Goal: Task Accomplishment & Management: Manage account settings

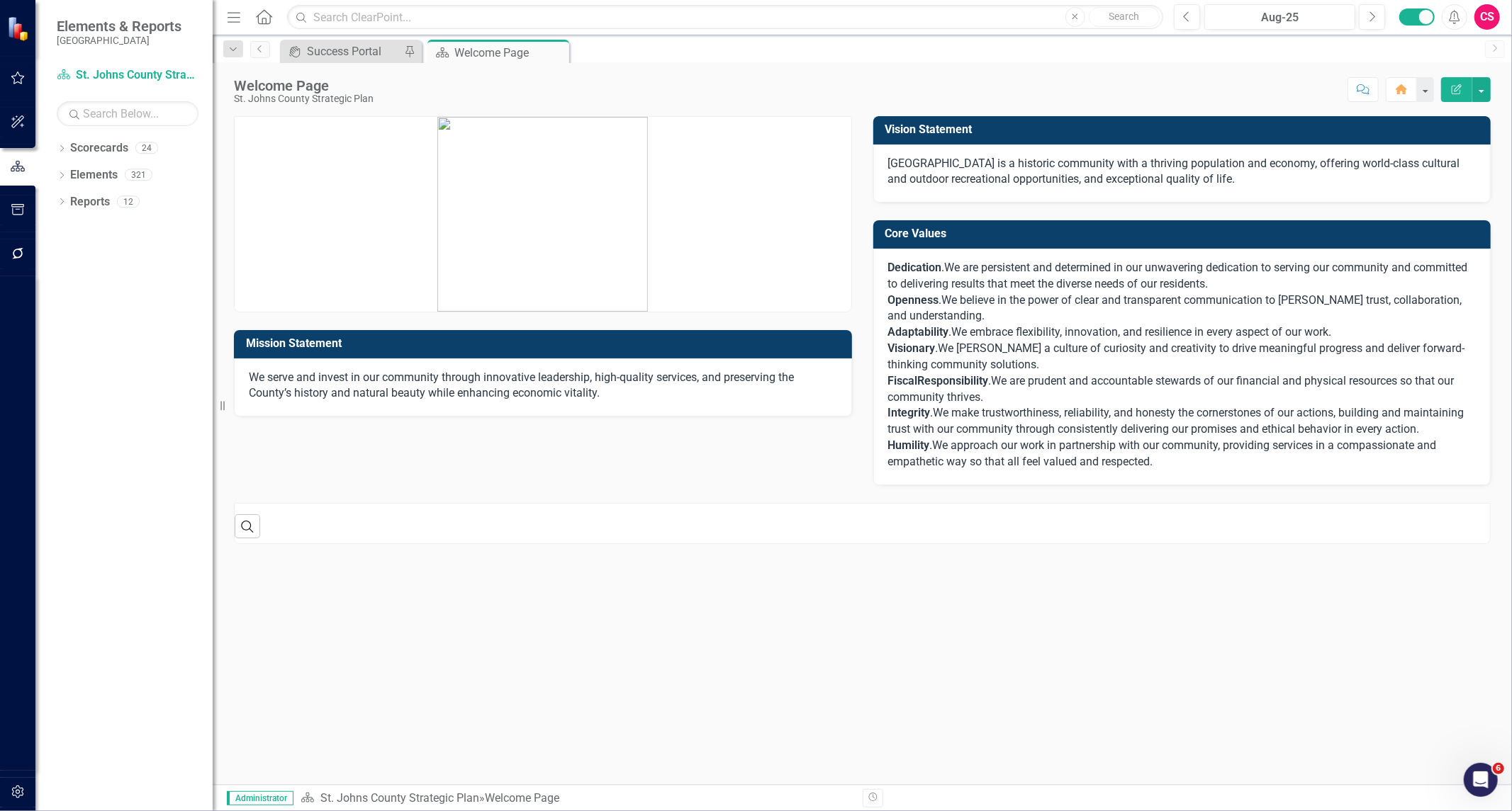
click at [1489, 9] on div "CS" at bounding box center [1487, 17] width 25 height 25
click at [1422, 177] on link "icon.portal Success Portal" at bounding box center [1443, 177] width 112 height 26
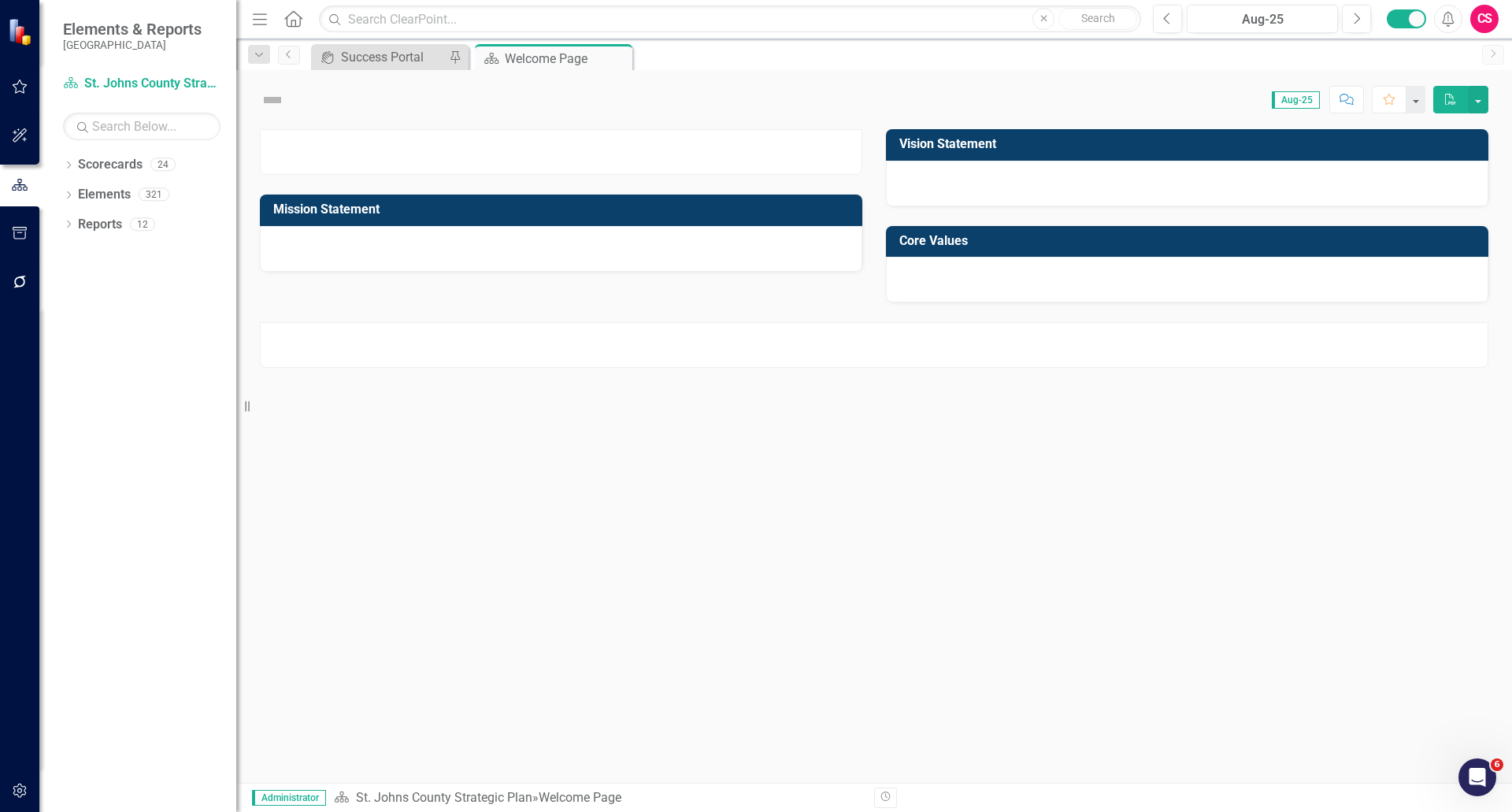
click at [1482, 25] on div "CS" at bounding box center [1484, 19] width 28 height 28
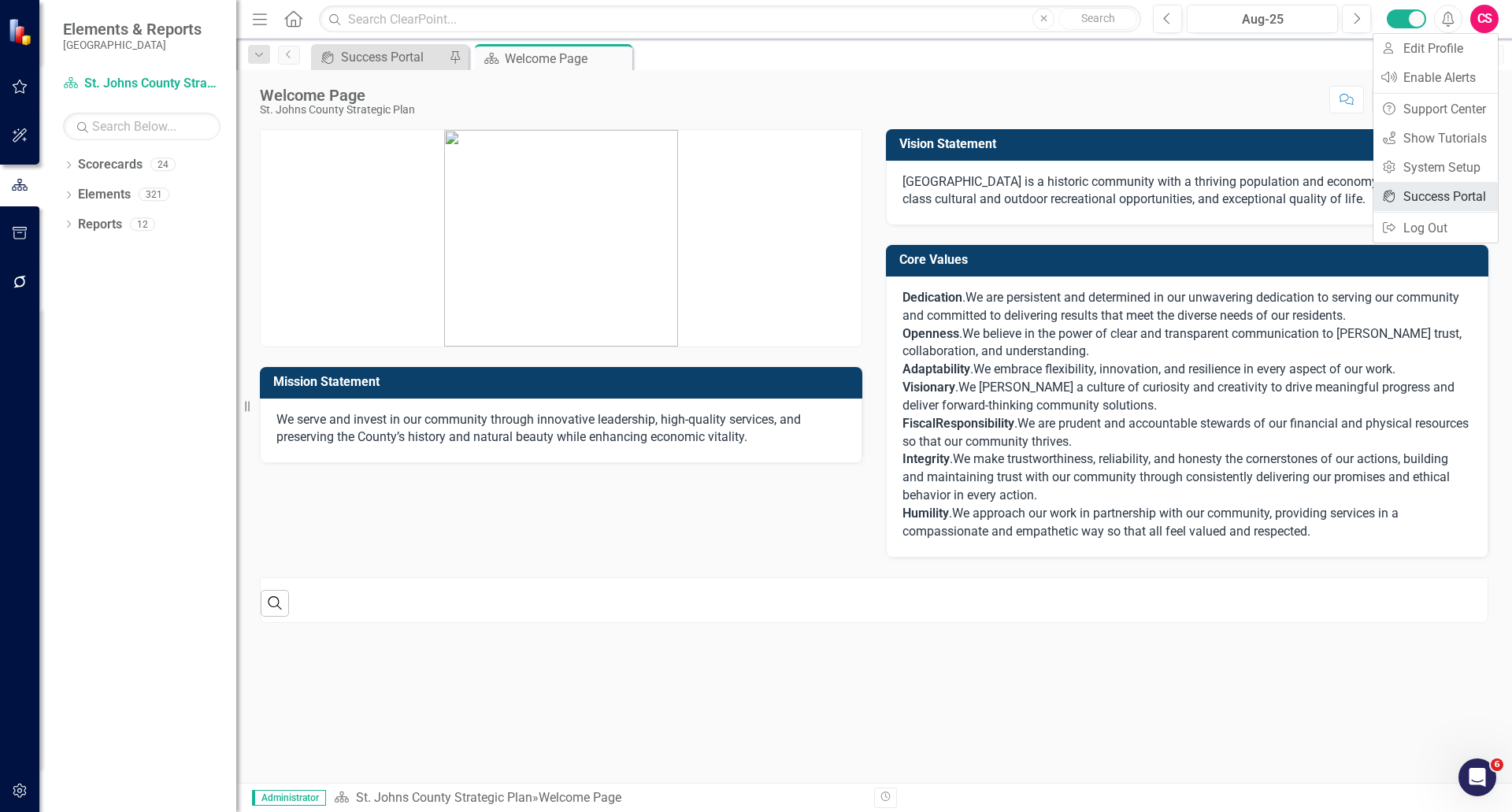
click at [1419, 187] on link "icon.portal Success Portal" at bounding box center [1435, 197] width 124 height 29
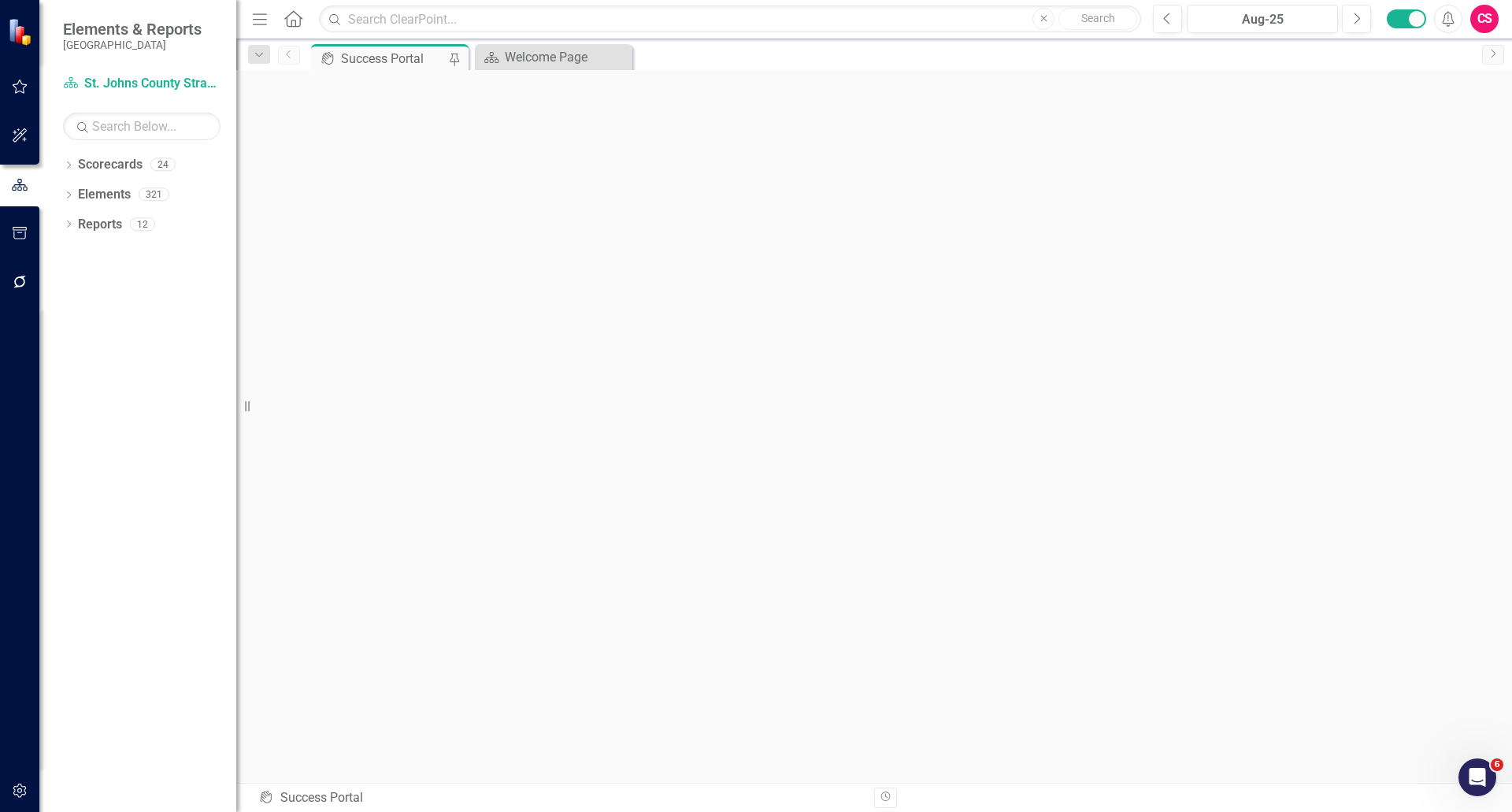
scroll to position [1, 0]
click at [2, 279] on button "button" at bounding box center [20, 282] width 35 height 33
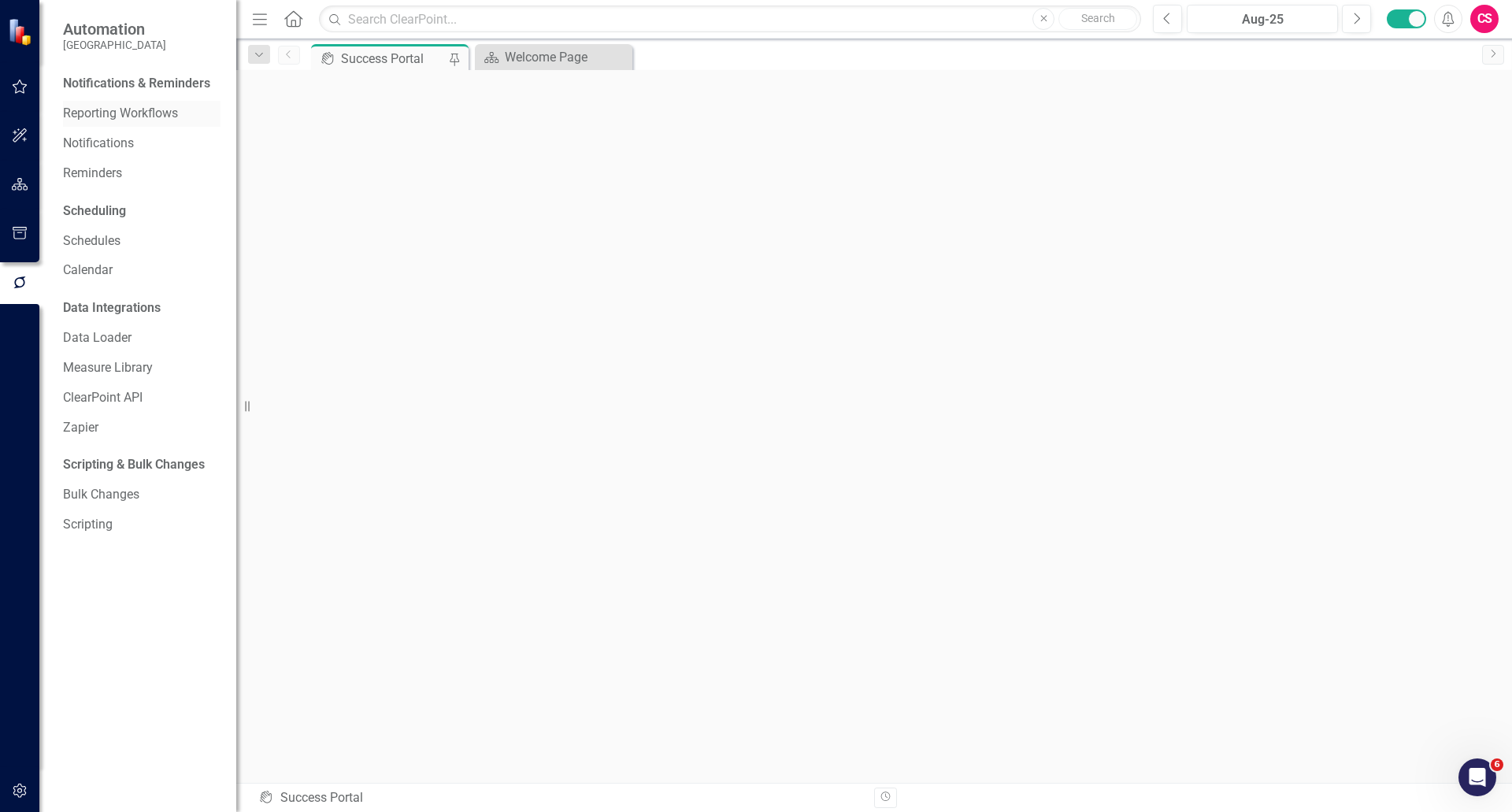
click at [132, 101] on div "Reporting Workflows" at bounding box center [142, 114] width 158 height 26
click at [135, 120] on link "Reporting Workflows" at bounding box center [142, 114] width 158 height 18
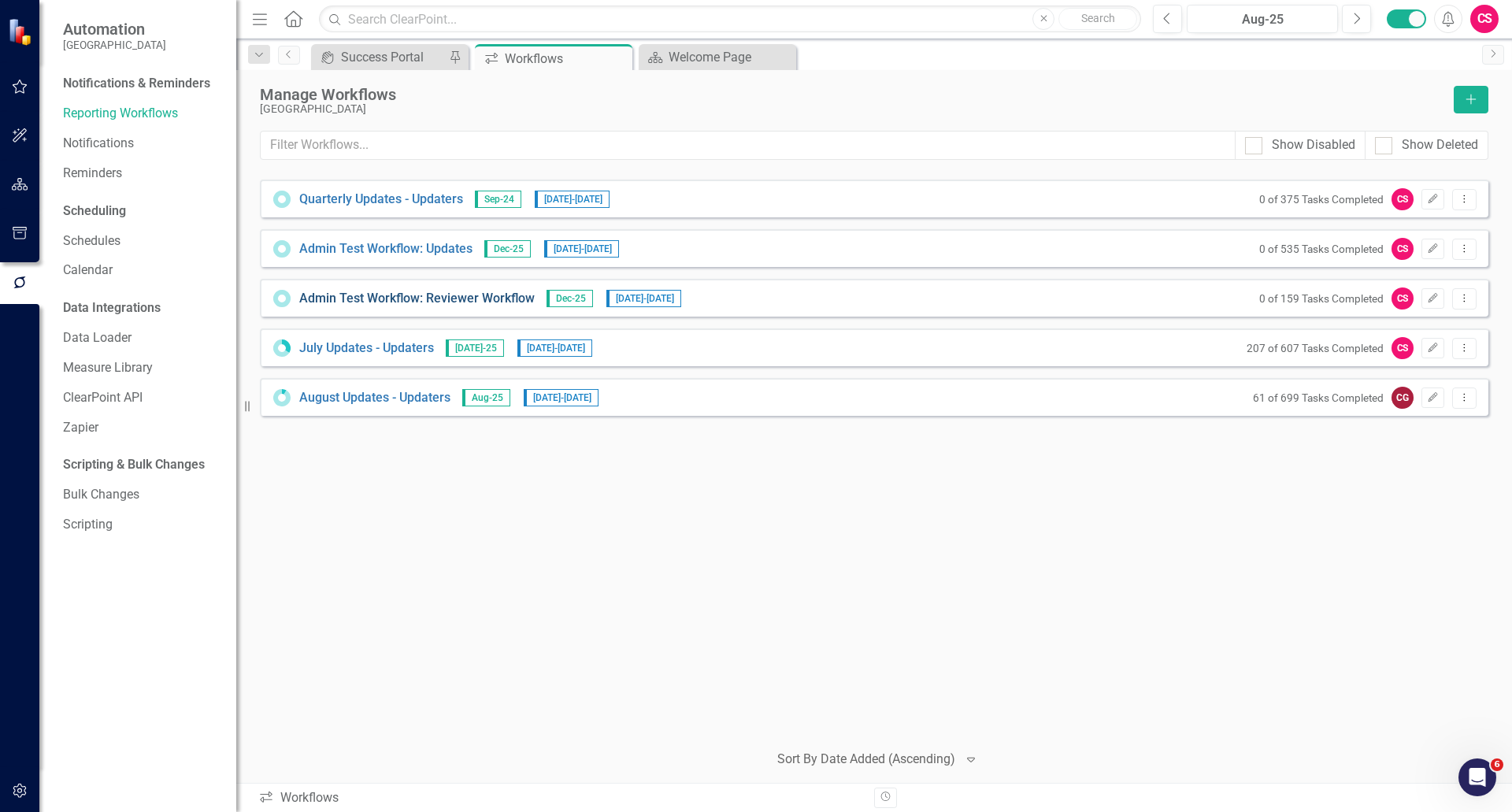
click at [379, 298] on link "Admin Test Workflow: Reviewer Workflow" at bounding box center [416, 299] width 235 height 18
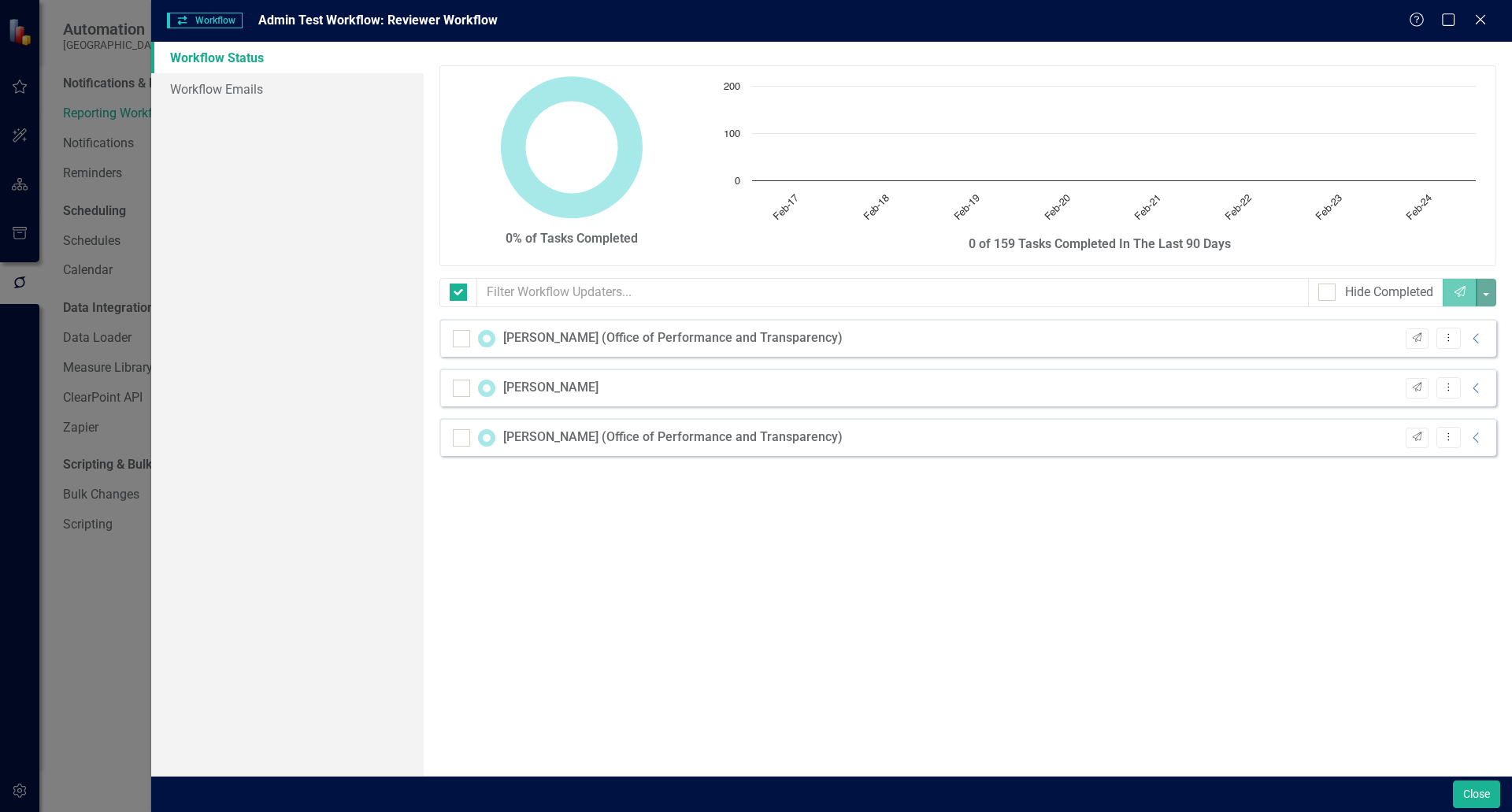
checkbox input "false"
click at [1478, 27] on div "Close" at bounding box center [1480, 21] width 19 height 21
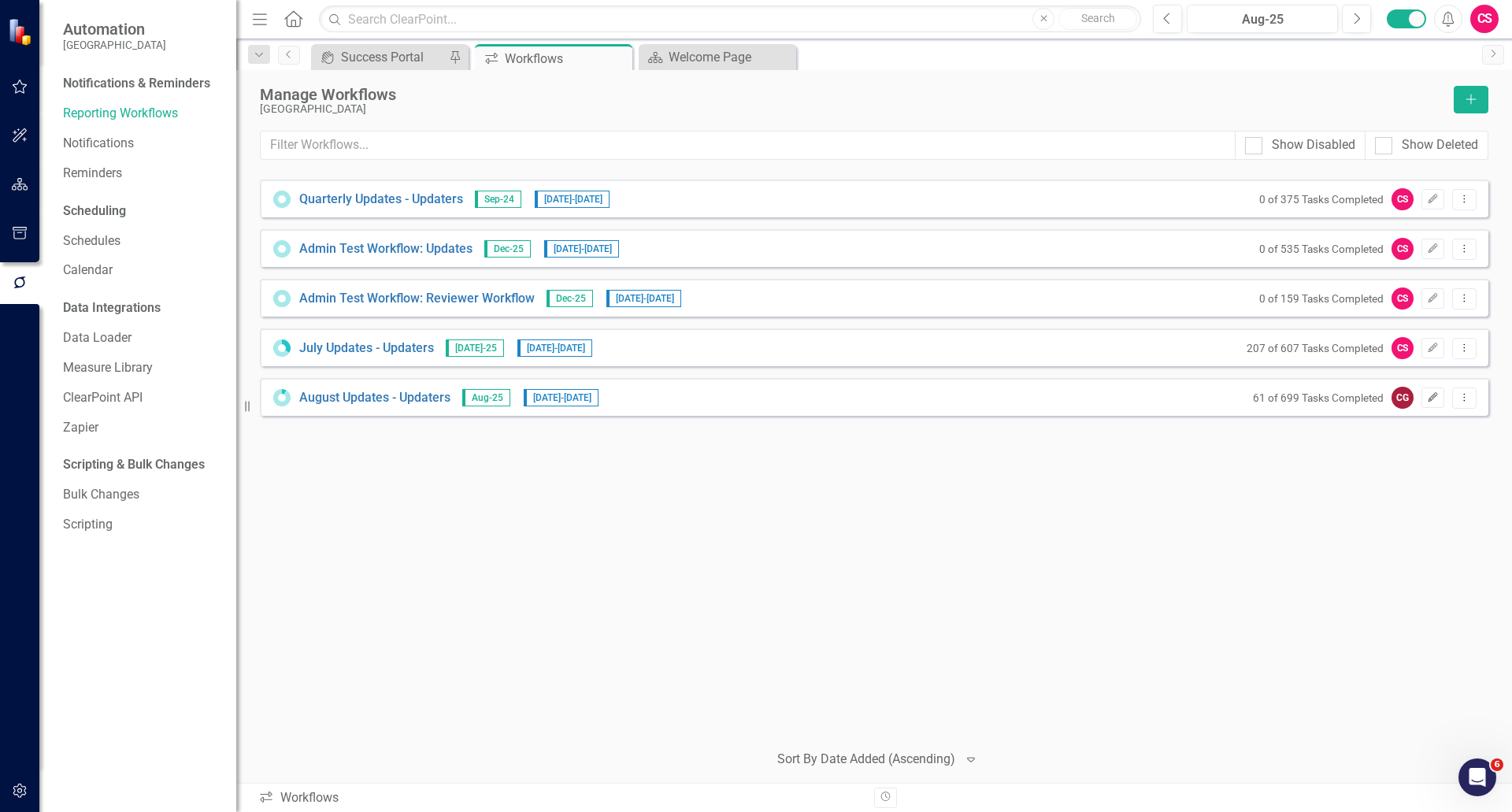
click at [1430, 396] on icon "Edit" at bounding box center [1432, 398] width 12 height 10
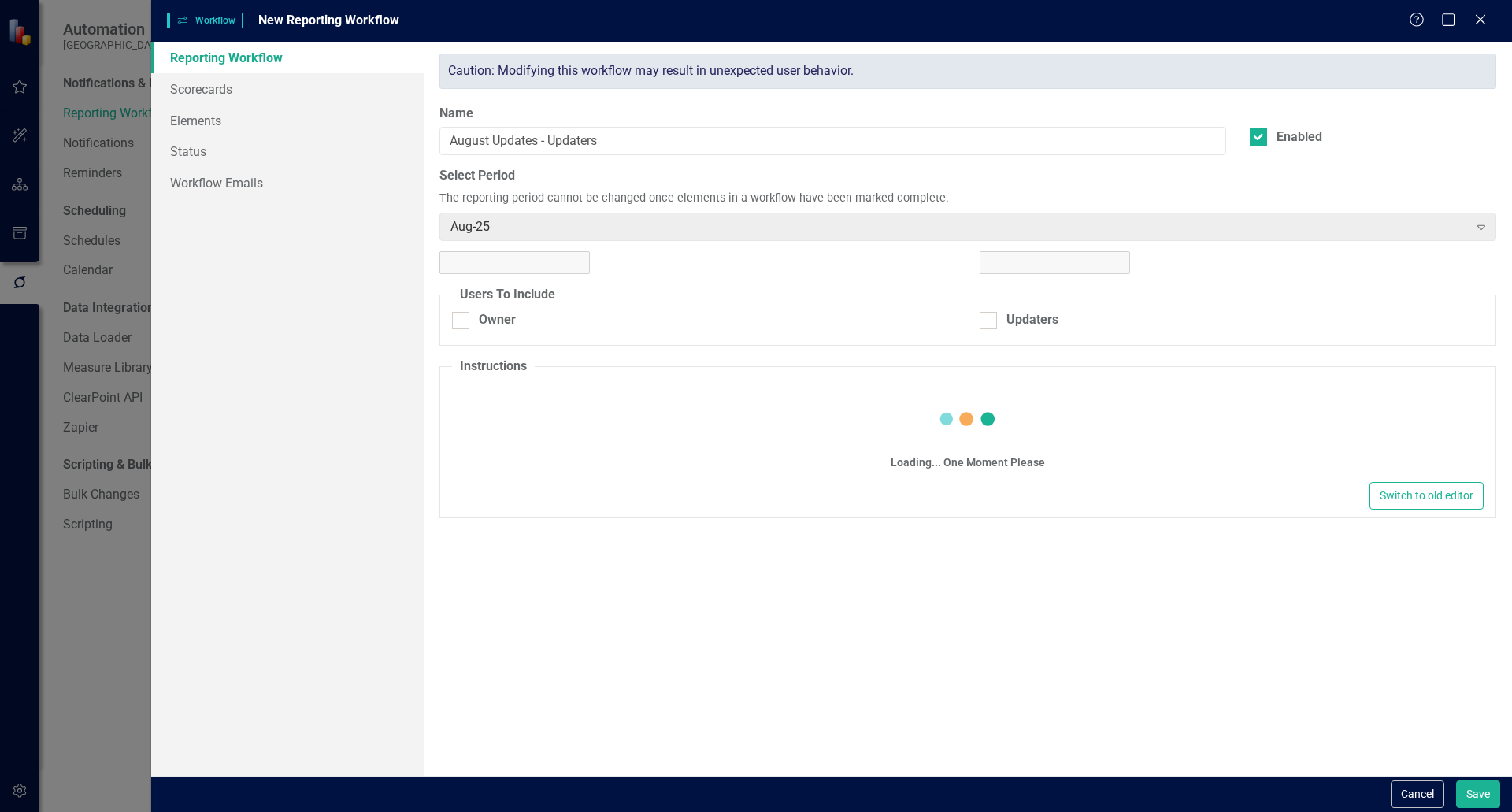
checkbox input "true"
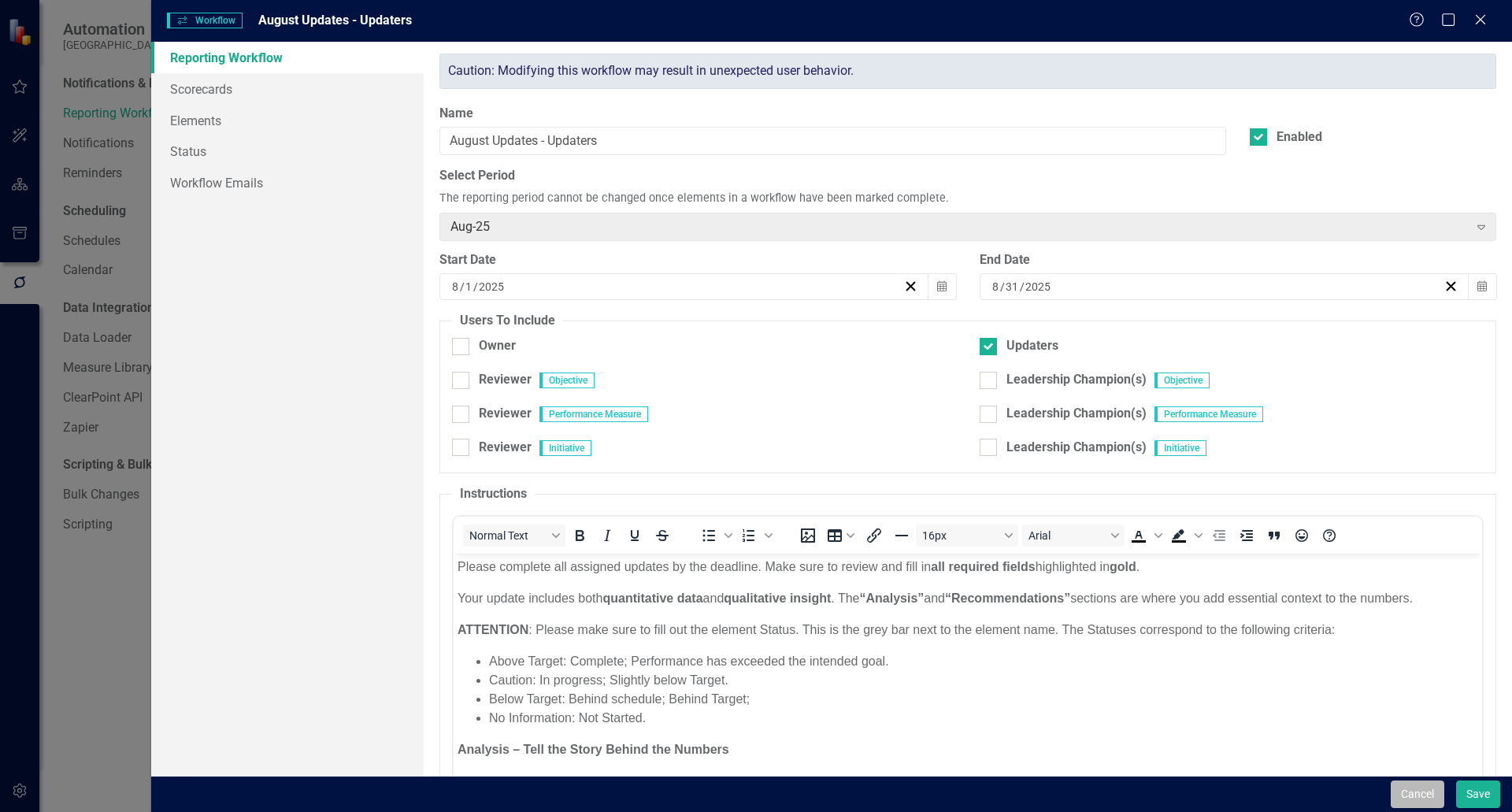
click at [1404, 787] on button "Cancel" at bounding box center [1417, 794] width 53 height 27
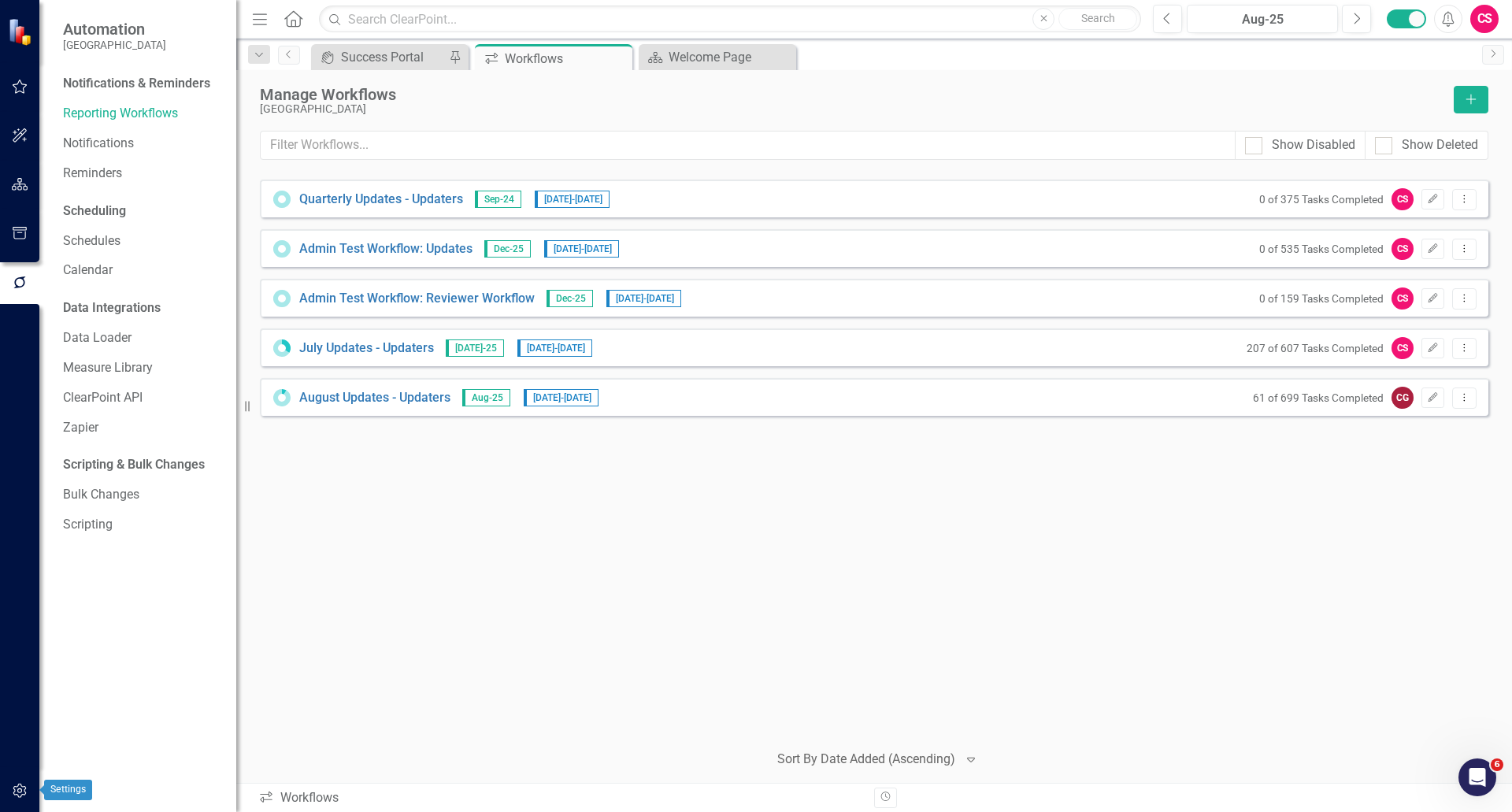
click at [13, 787] on icon "button" at bounding box center [20, 791] width 17 height 13
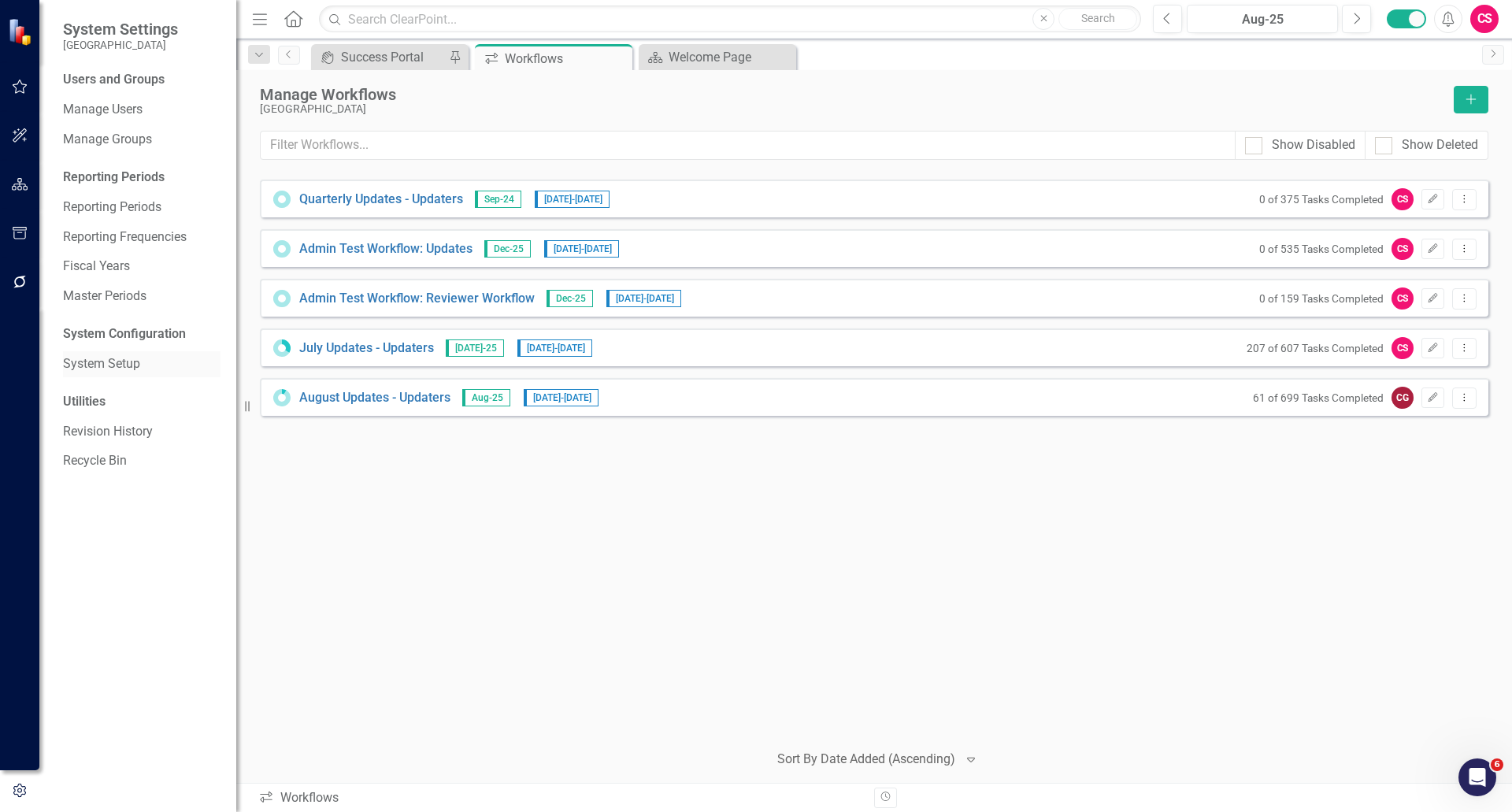
click at [118, 366] on link "System Setup" at bounding box center [142, 364] width 158 height 18
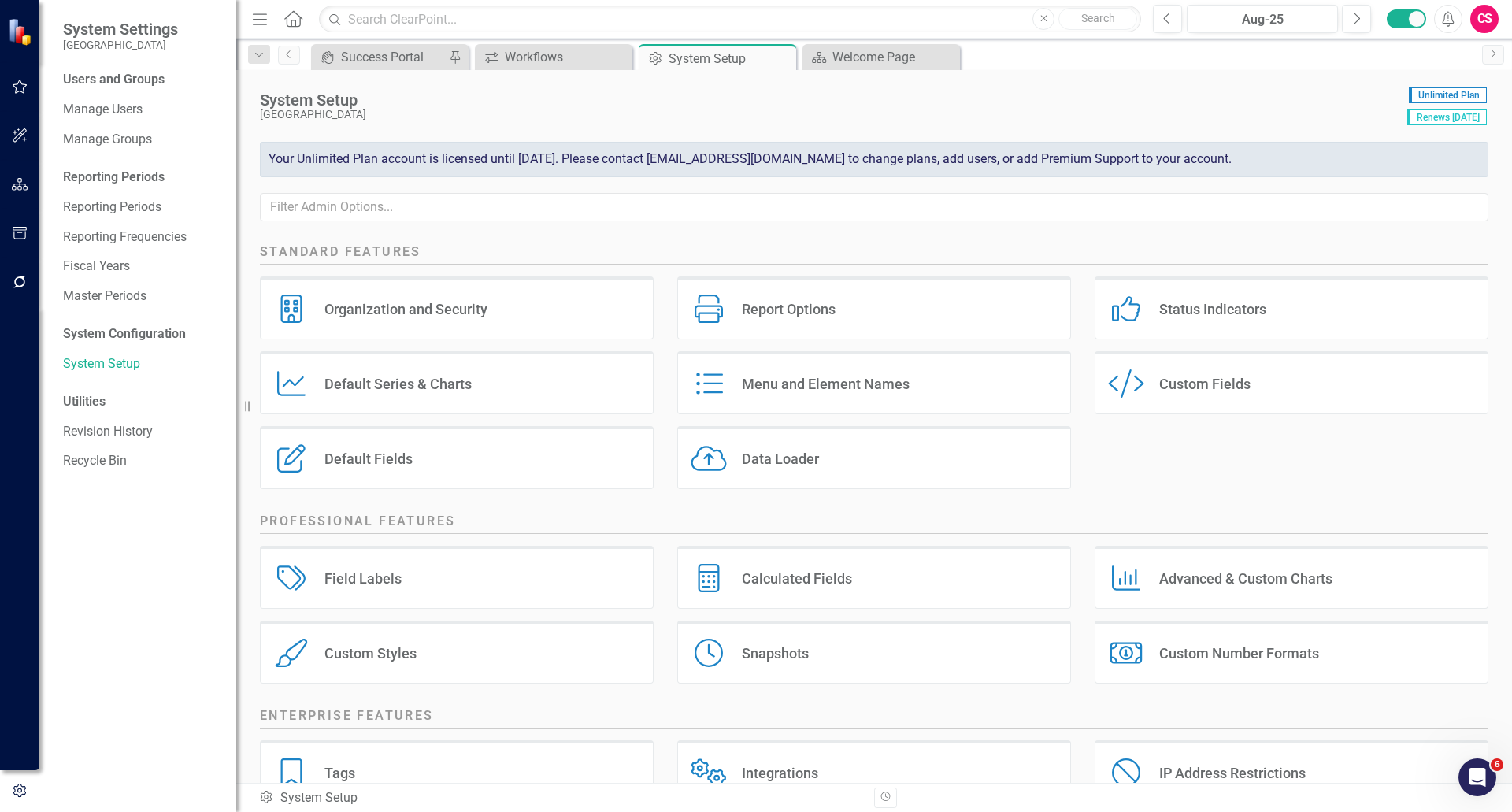
click at [539, 473] on div "Default Fields Default Fields" at bounding box center [457, 458] width 394 height 63
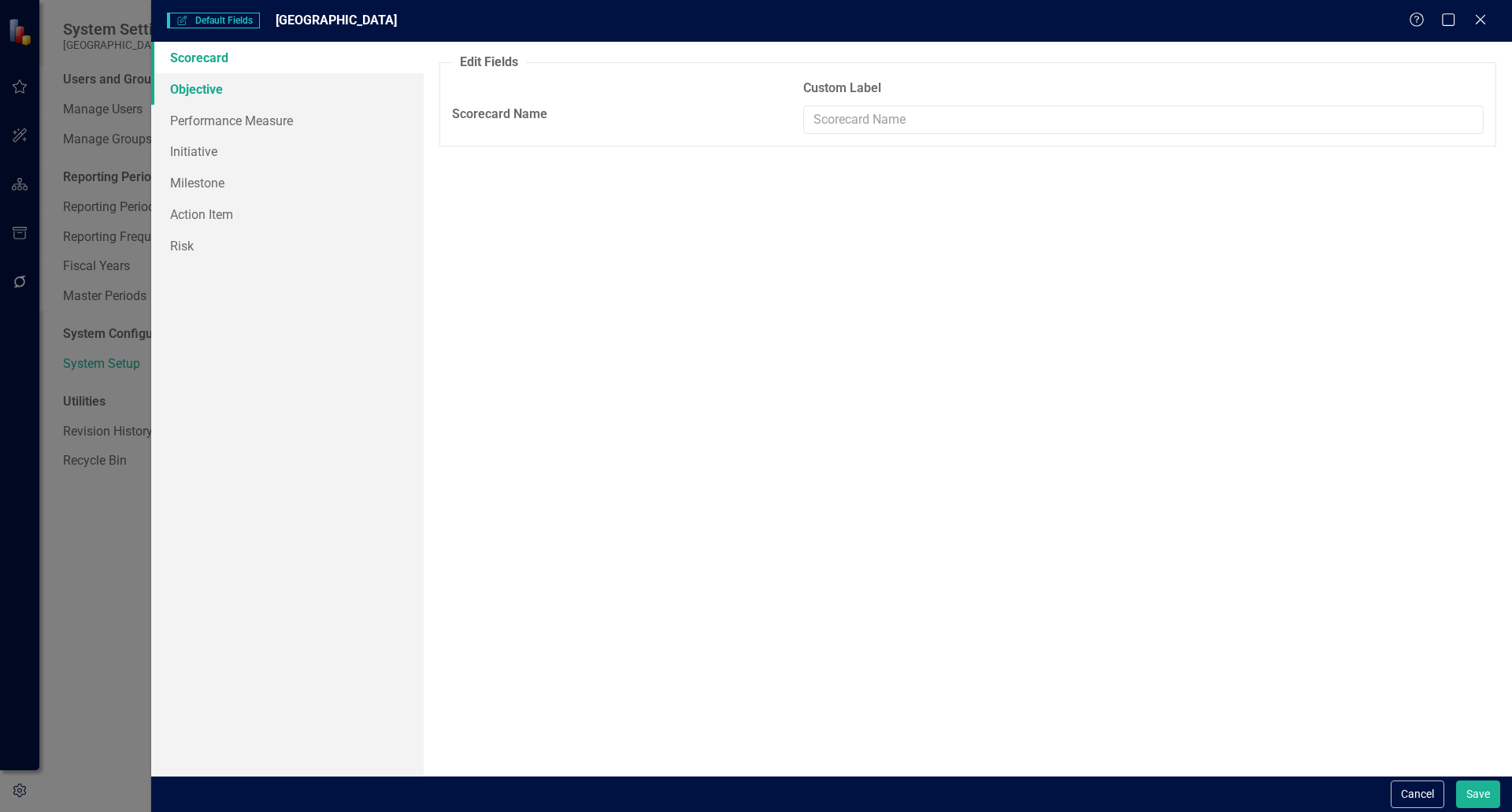
click at [209, 89] on link "Objective" at bounding box center [288, 89] width 272 height 31
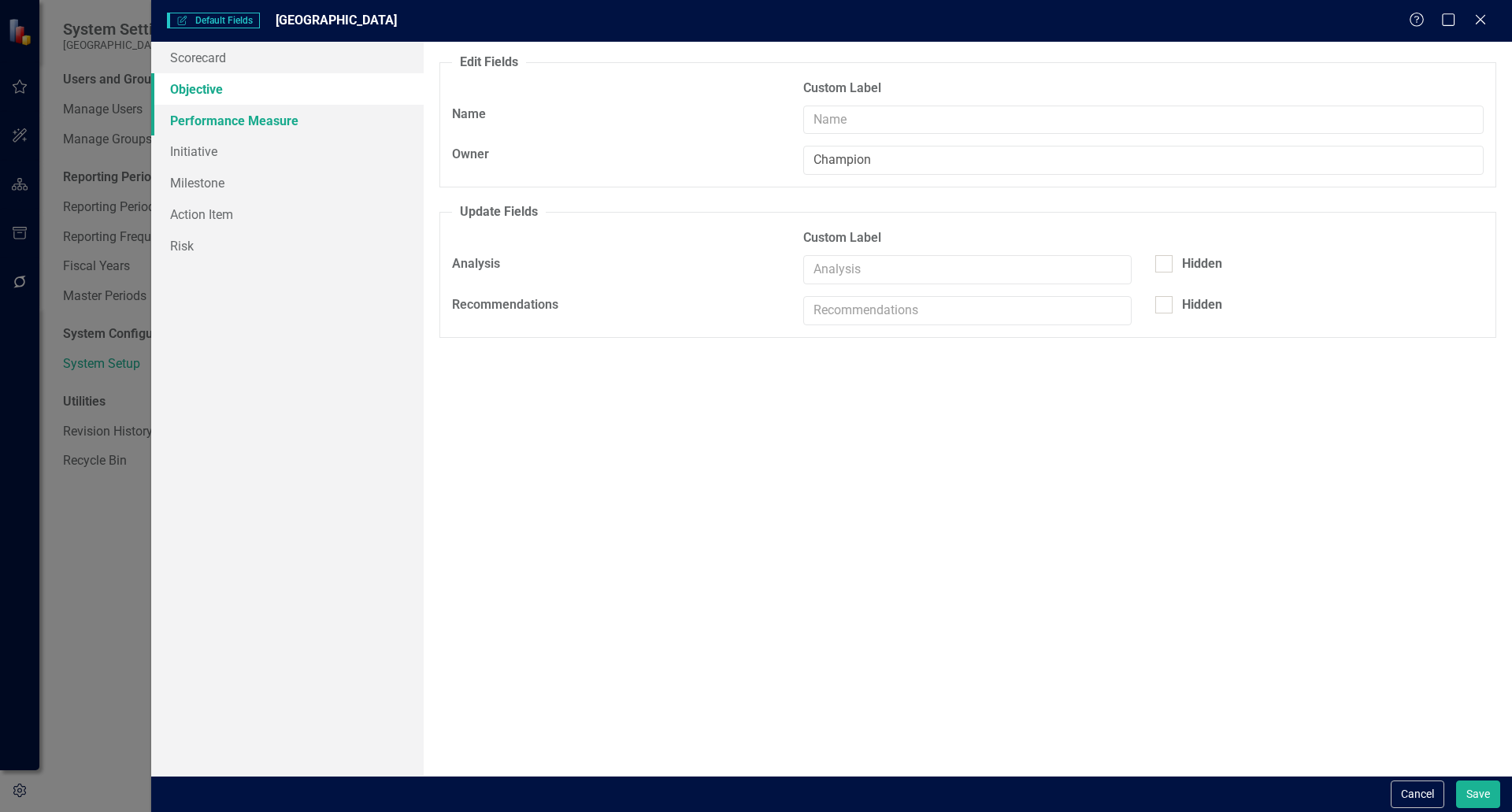
click at [212, 115] on link "Performance Measure" at bounding box center [288, 120] width 272 height 31
click at [201, 149] on link "Initiative" at bounding box center [288, 151] width 272 height 31
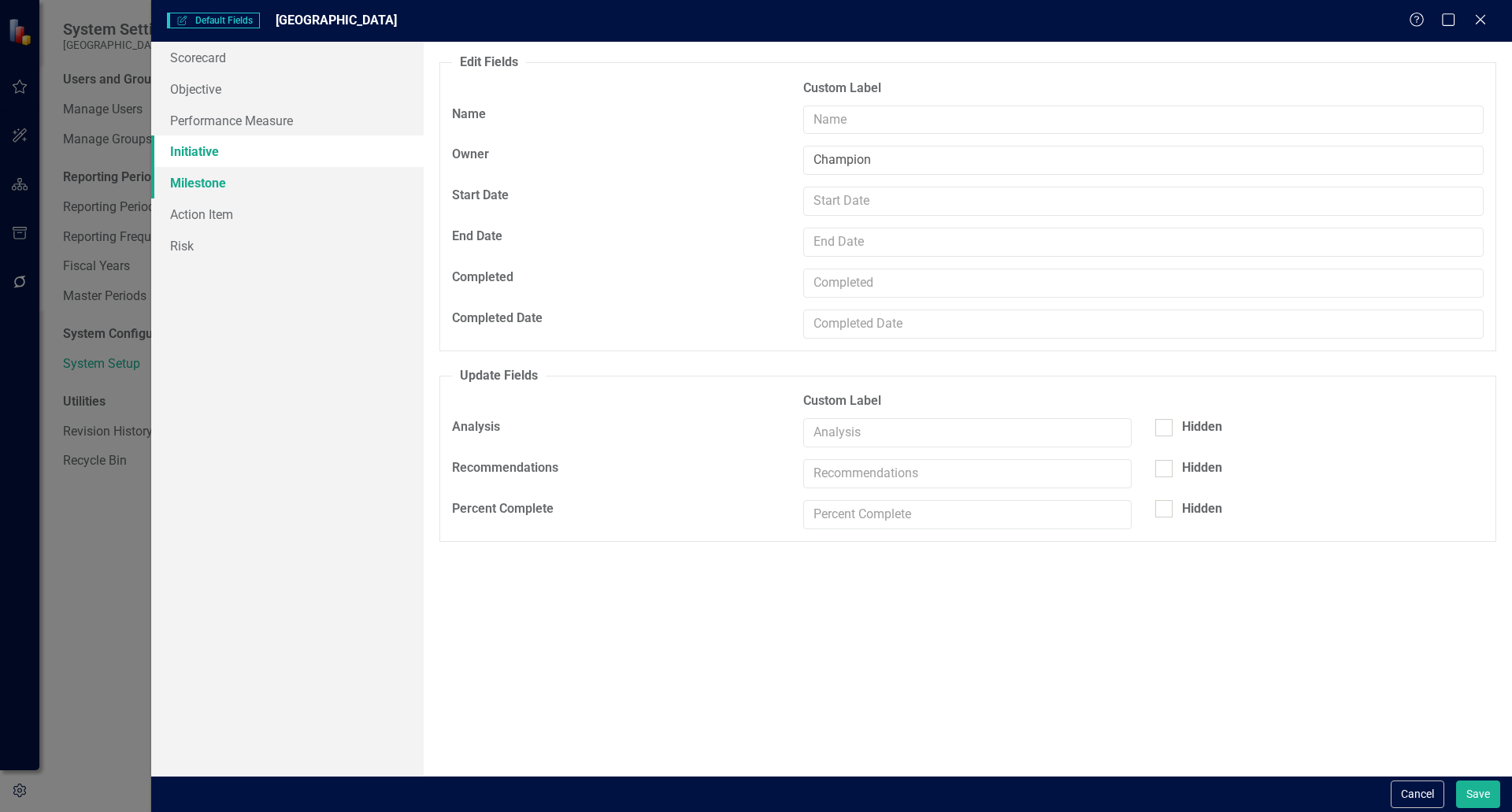
click at [202, 180] on link "Milestone" at bounding box center [288, 182] width 272 height 31
click at [201, 218] on link "Action Item" at bounding box center [288, 213] width 272 height 31
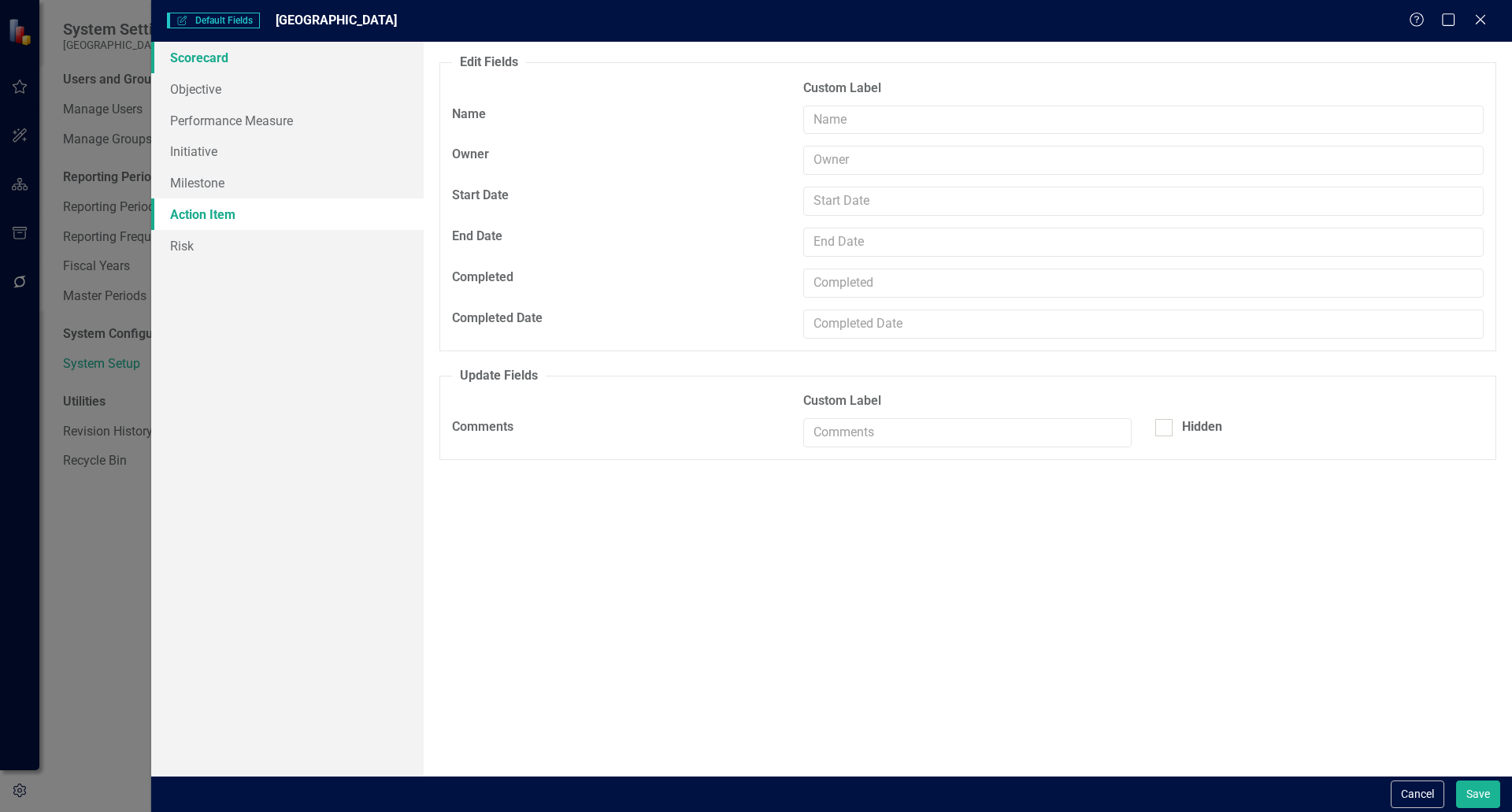
click at [202, 65] on link "Scorecard" at bounding box center [288, 57] width 272 height 31
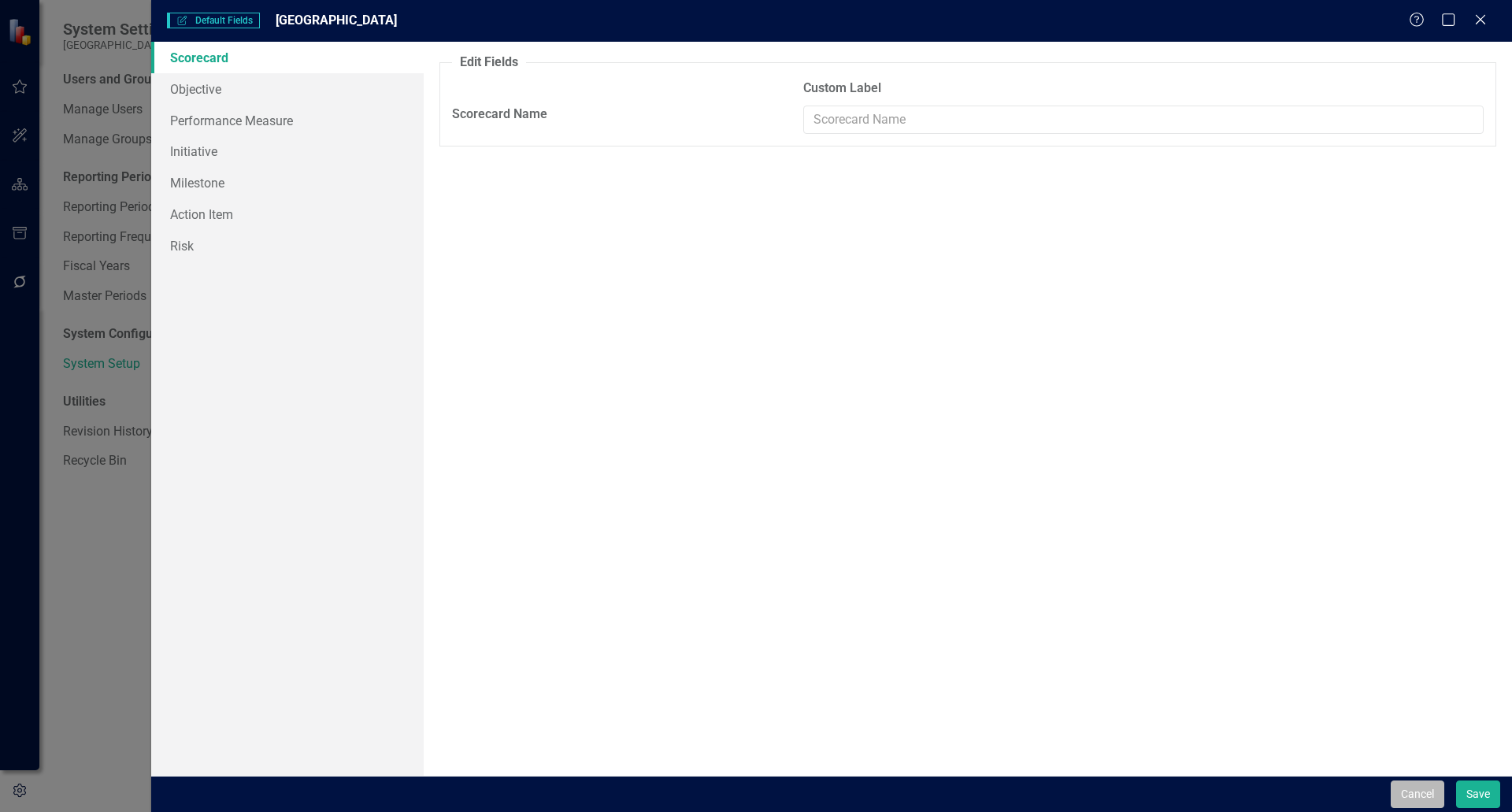
click at [1420, 784] on button "Cancel" at bounding box center [1417, 794] width 53 height 27
